Goal: Use online tool/utility: Utilize a website feature to perform a specific function

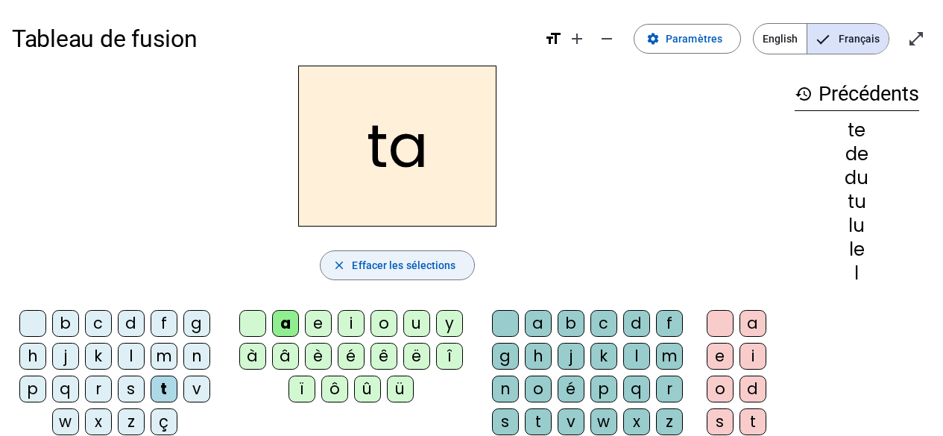
click at [429, 266] on span "Effacer les sélections" at bounding box center [404, 265] width 104 height 18
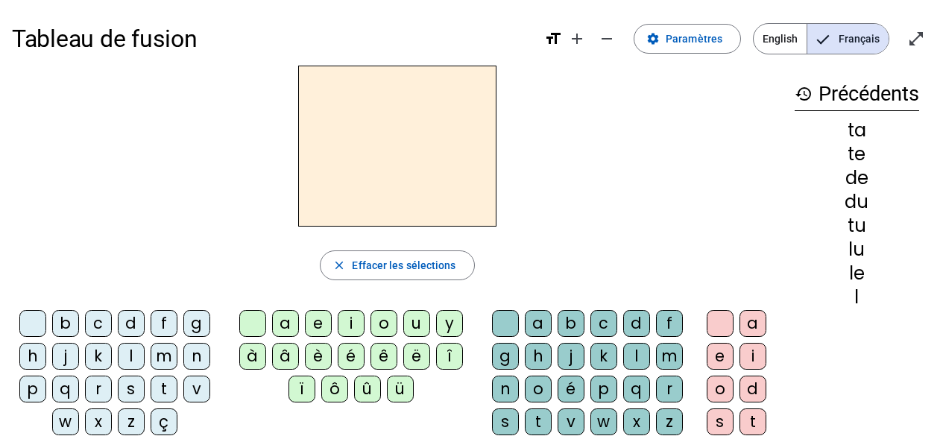
click at [163, 358] on div "m" at bounding box center [164, 356] width 27 height 27
click at [284, 323] on div "a" at bounding box center [285, 323] width 27 height 27
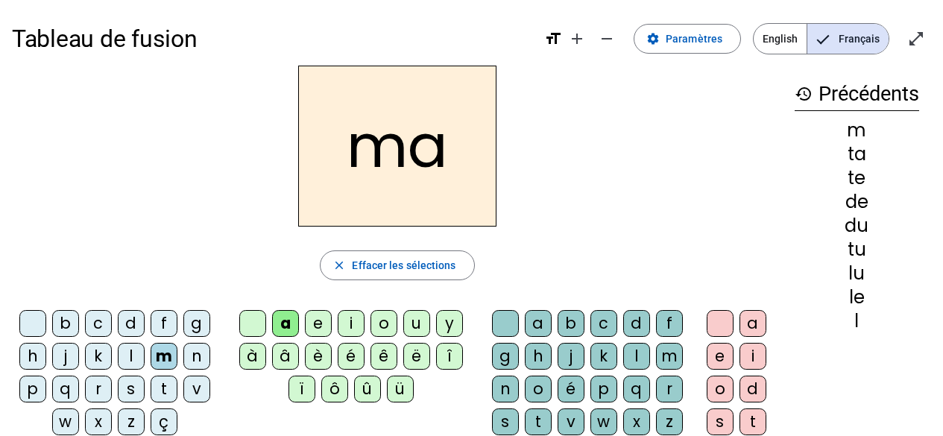
click at [130, 352] on div "l" at bounding box center [131, 356] width 27 height 27
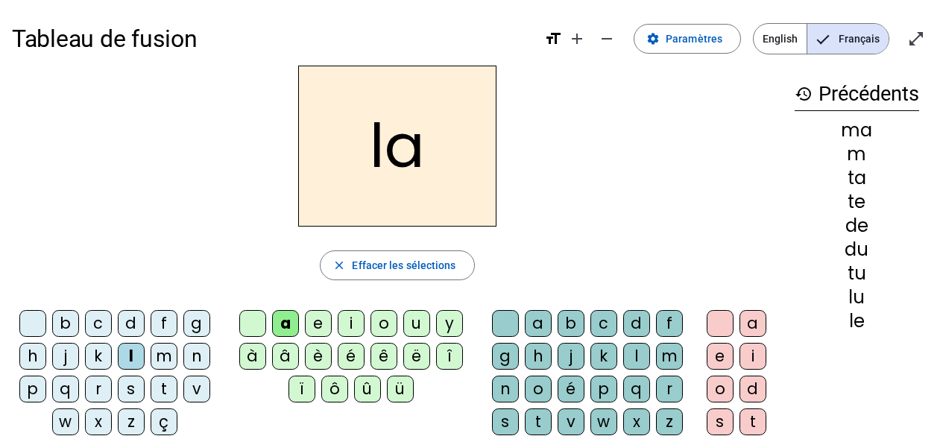
click at [316, 320] on div "e" at bounding box center [318, 323] width 27 height 27
click at [131, 325] on div "d" at bounding box center [131, 323] width 27 height 27
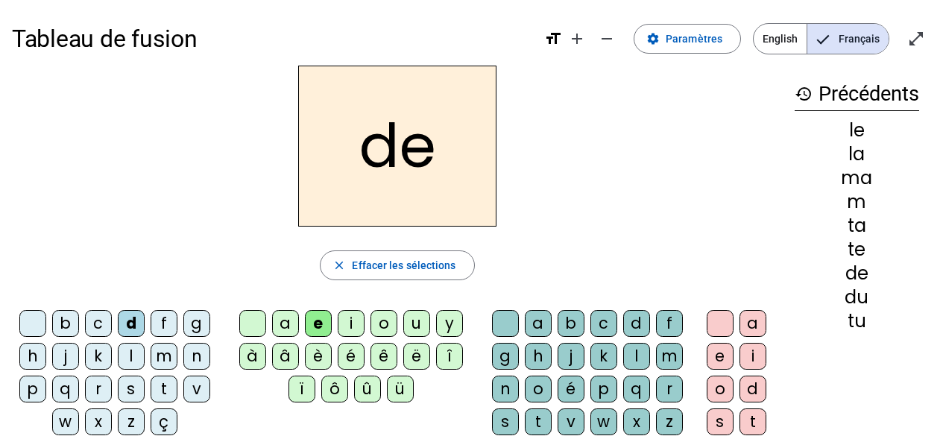
click at [417, 321] on div "u" at bounding box center [416, 323] width 27 height 27
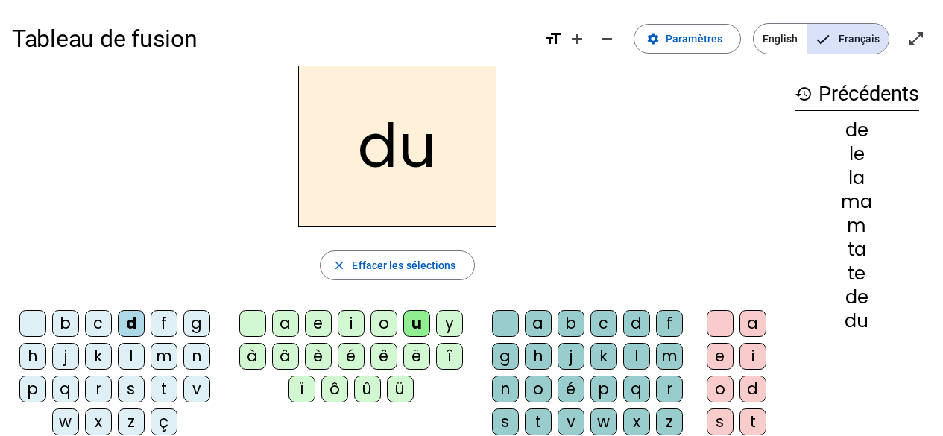
click at [162, 388] on div "t" at bounding box center [164, 389] width 27 height 27
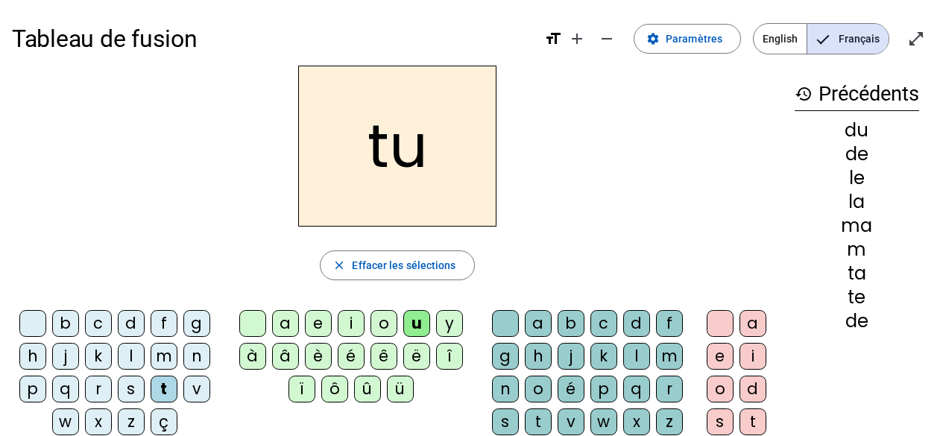
click at [289, 324] on div "a" at bounding box center [285, 323] width 27 height 27
click at [314, 323] on div "e" at bounding box center [318, 323] width 27 height 27
click at [163, 356] on div "m" at bounding box center [164, 356] width 27 height 27
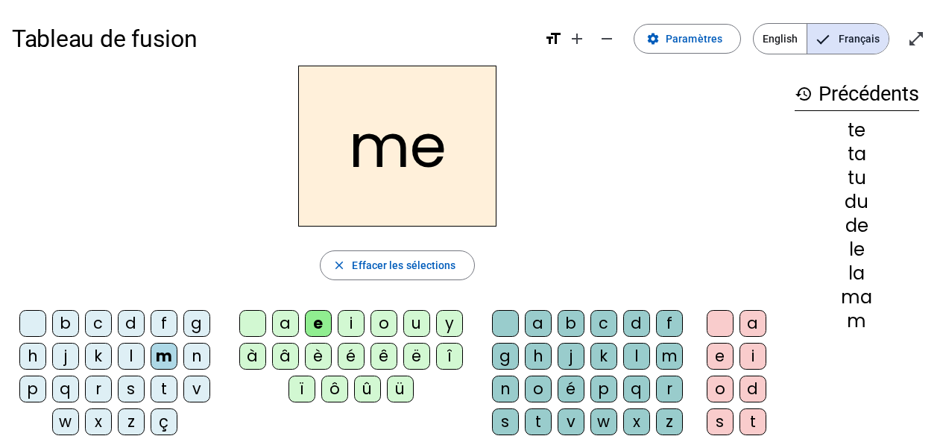
click at [352, 322] on div "i" at bounding box center [351, 323] width 27 height 27
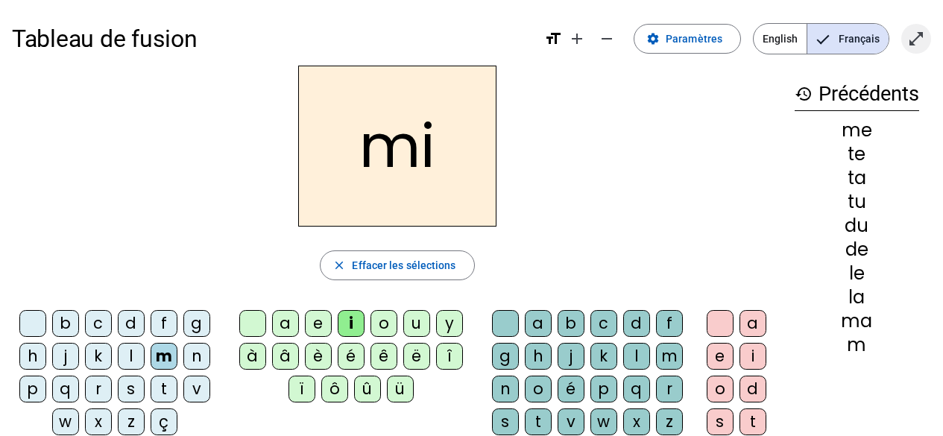
click at [914, 35] on mat-icon "open_in_full" at bounding box center [916, 39] width 18 height 18
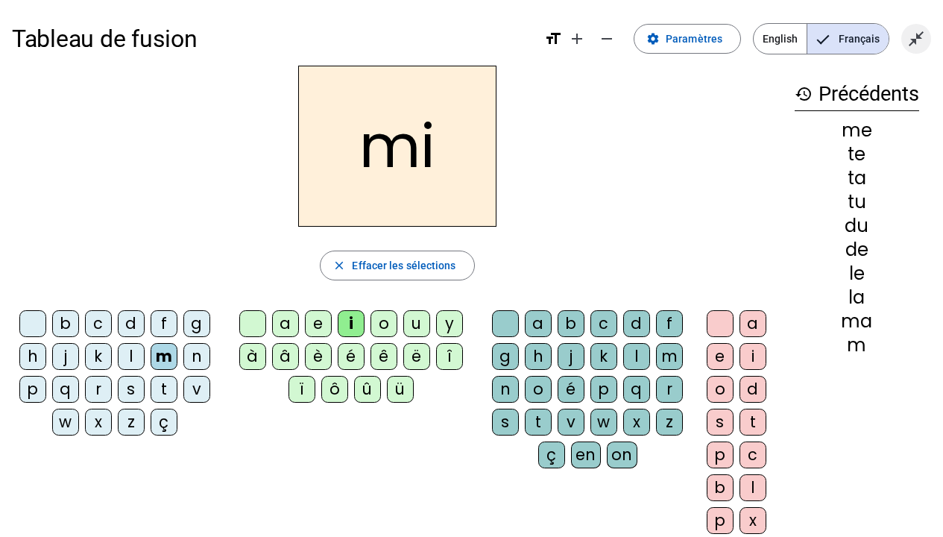
click at [922, 45] on mat-icon "close_fullscreen" at bounding box center [916, 39] width 18 height 18
